Goal: Task Accomplishment & Management: Manage account settings

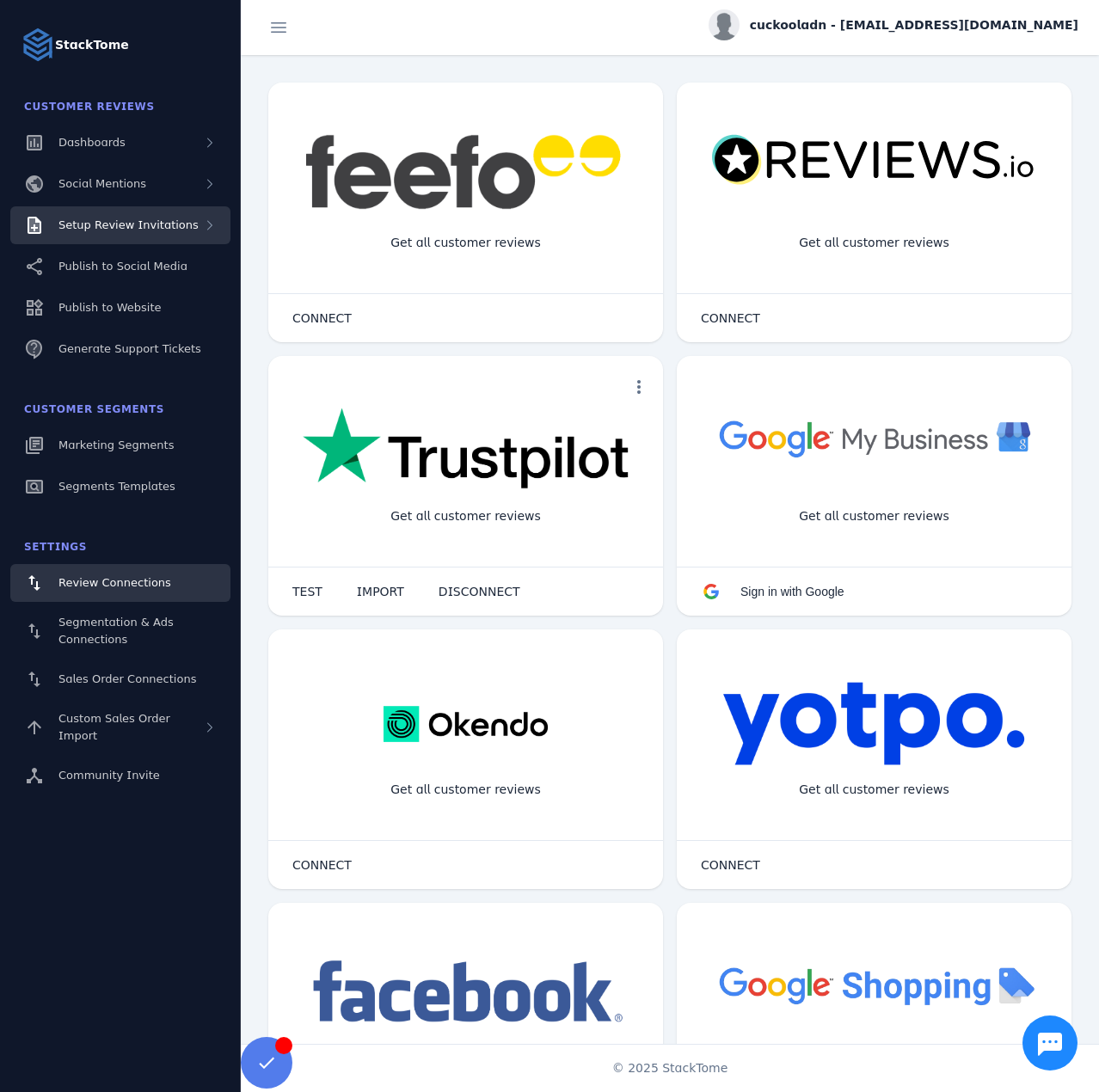
click at [154, 215] on div "Setup Review Invitations" at bounding box center [121, 225] width 220 height 38
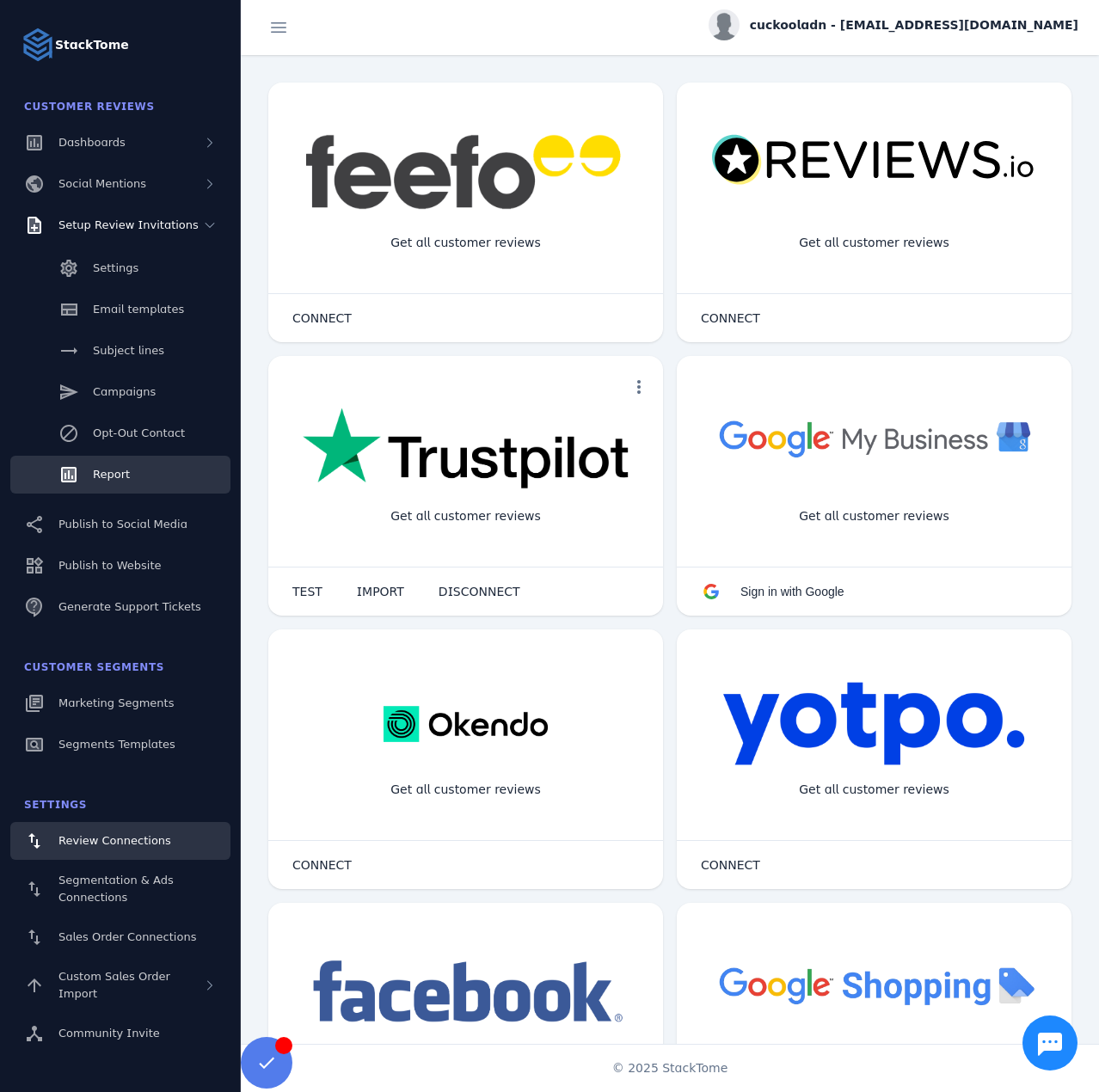
click at [135, 470] on link "Report" at bounding box center [121, 474] width 220 height 38
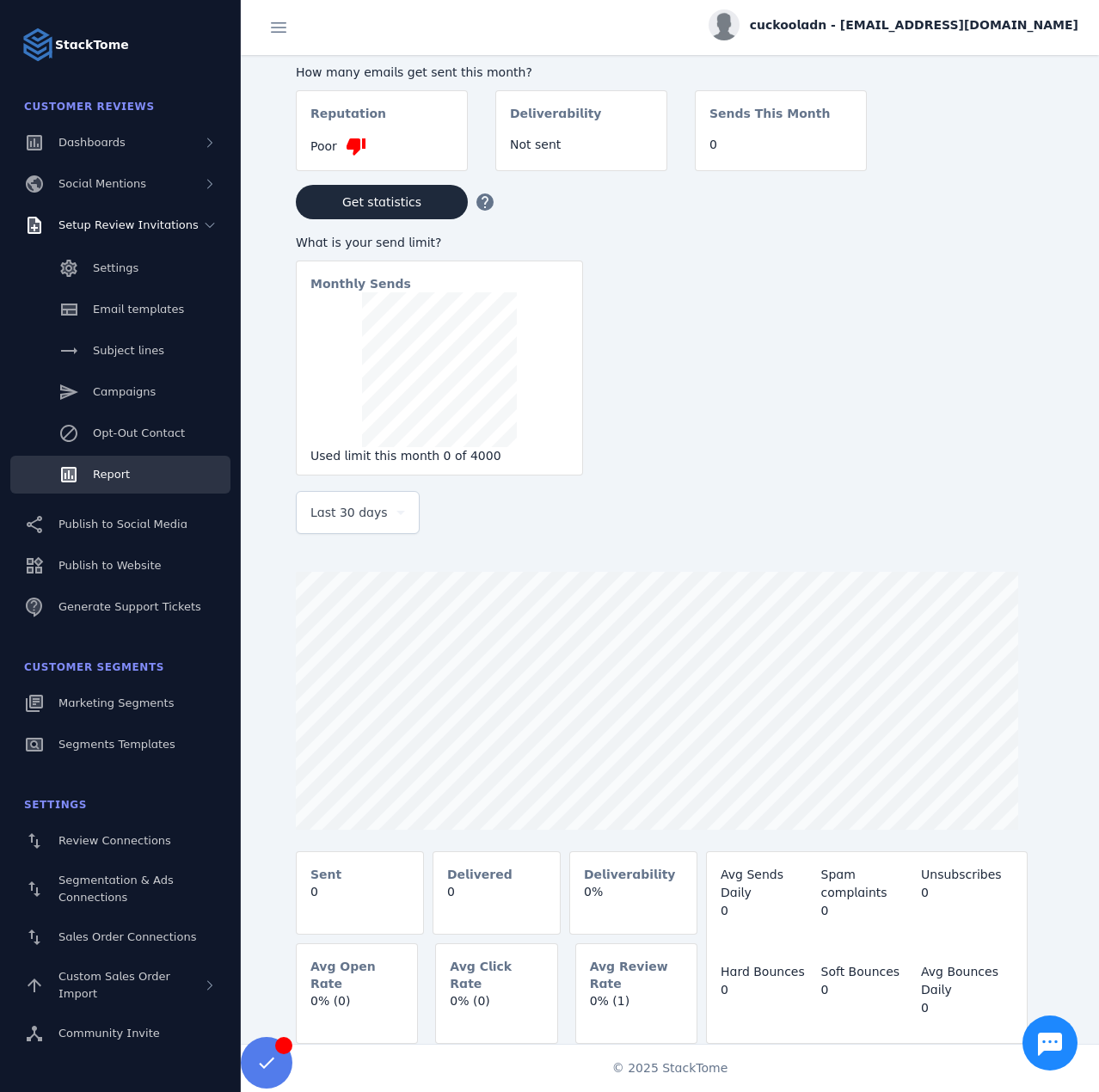
click at [872, 29] on span "cuckooladn - [EMAIL_ADDRESS][DOMAIN_NAME]" at bounding box center [914, 25] width 328 height 18
click at [962, 167] on button "Sign out" at bounding box center [1016, 165] width 124 height 41
